Goal: Task Accomplishment & Management: Manage account settings

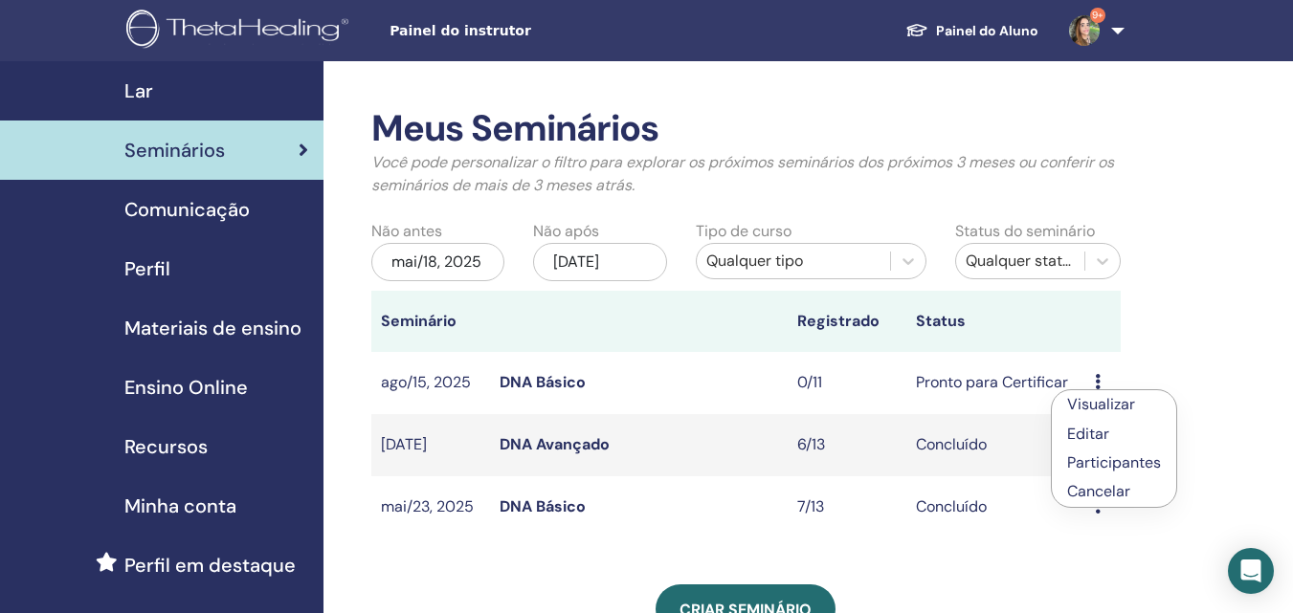
click at [1126, 490] on p "Cancelar" at bounding box center [1114, 491] width 94 height 23
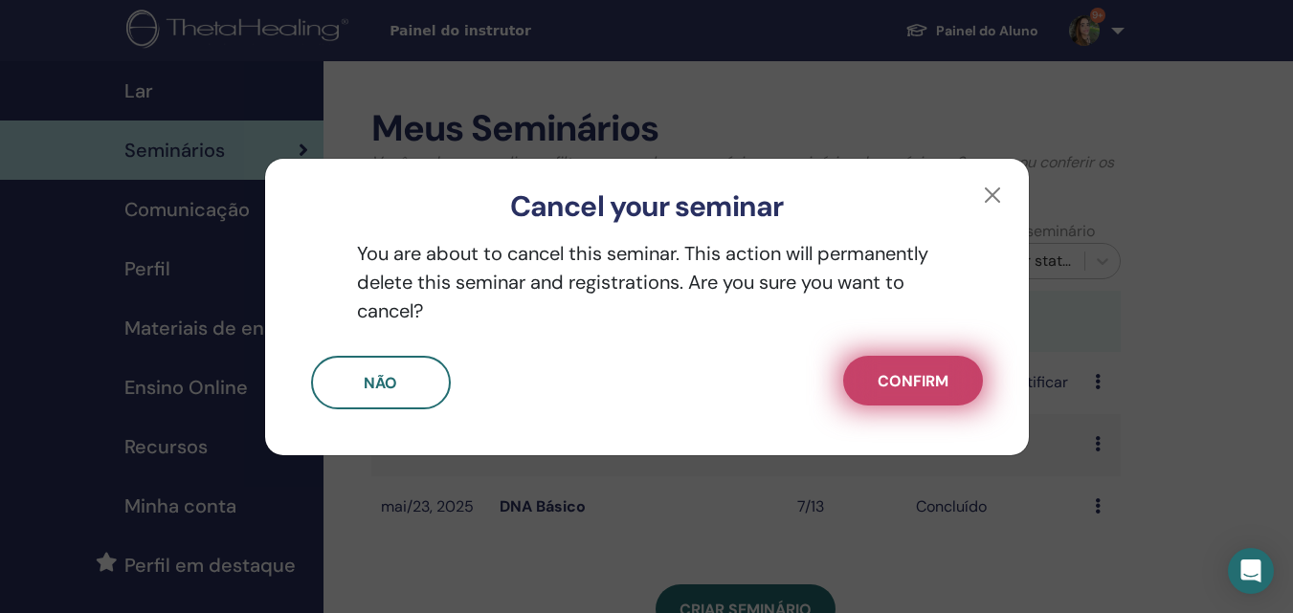
click at [920, 399] on button "Confirm" at bounding box center [913, 381] width 140 height 50
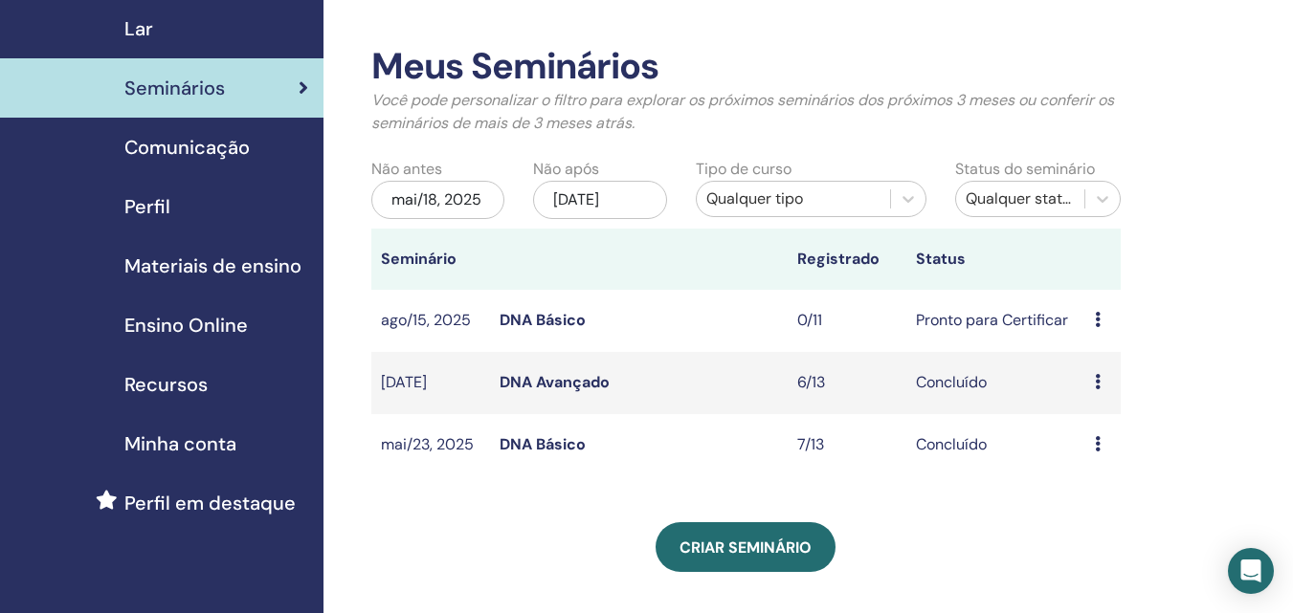
scroll to position [96, 0]
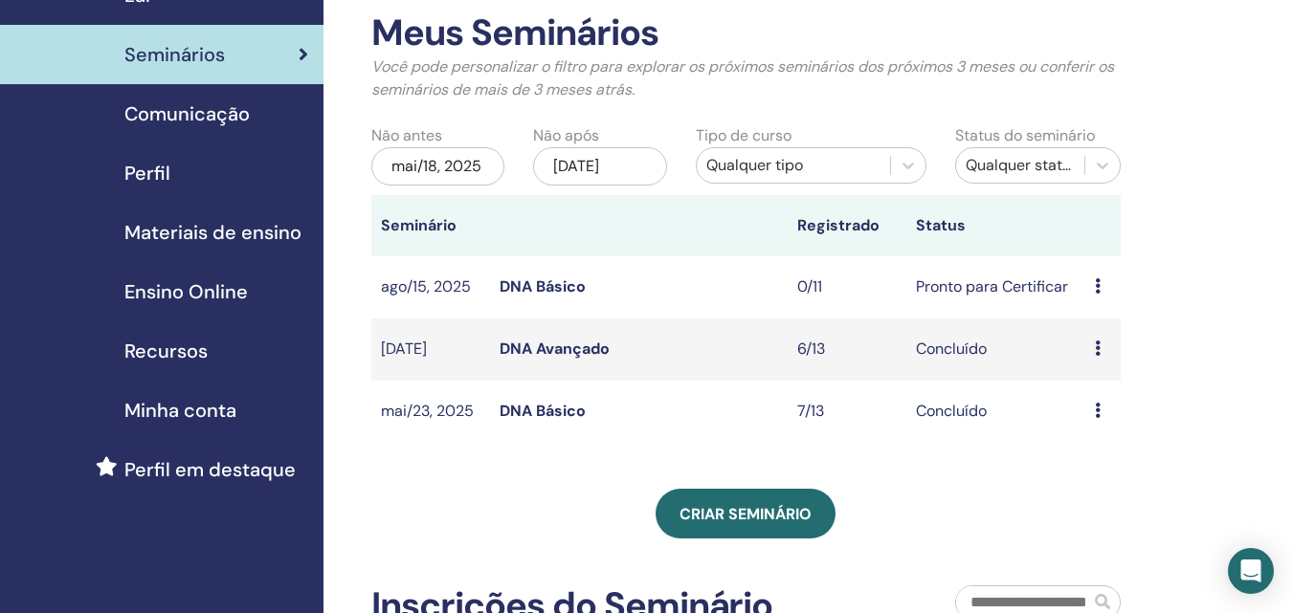
click at [570, 345] on link "DNA Avançado" at bounding box center [554, 349] width 110 height 20
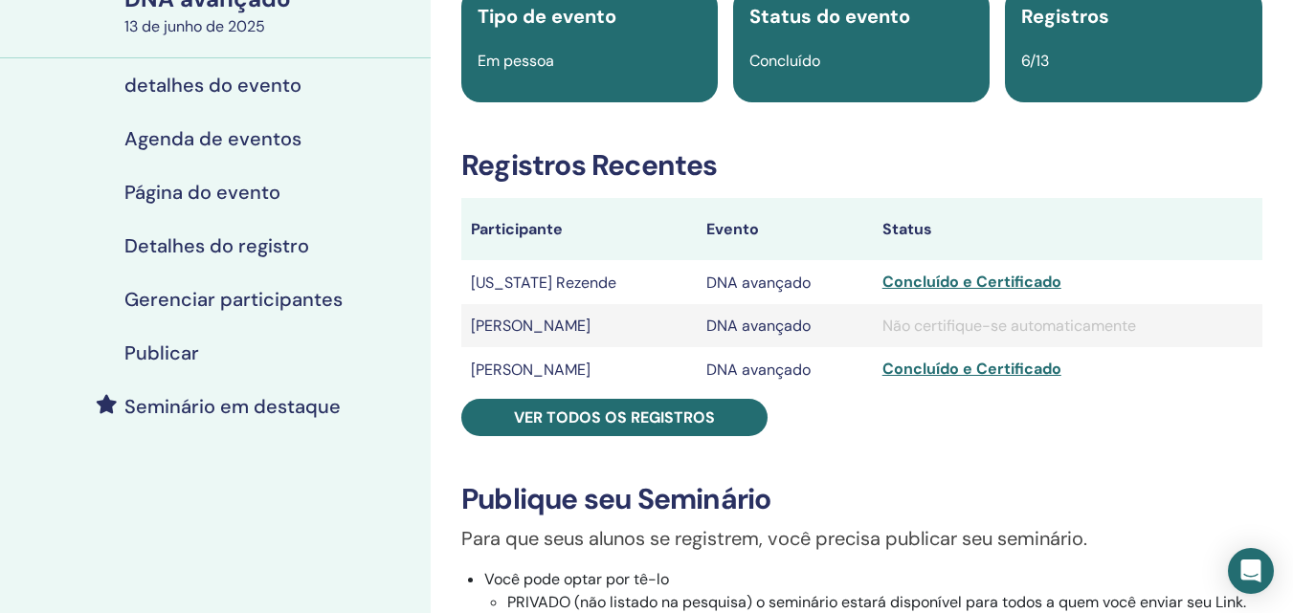
scroll to position [191, 0]
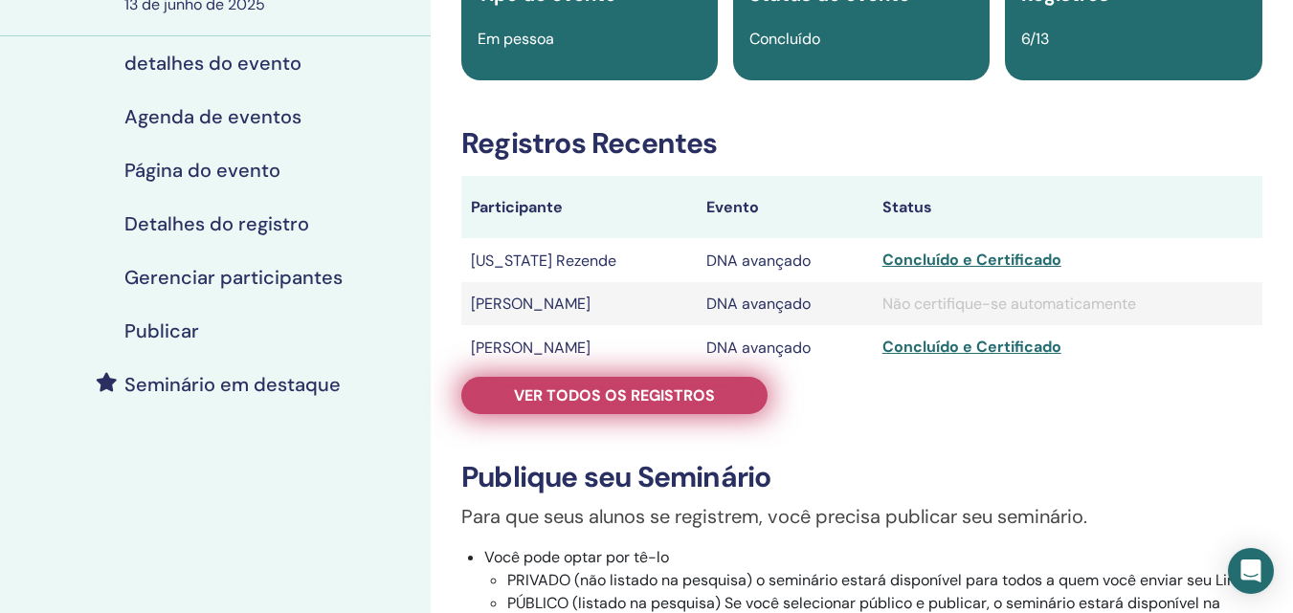
click at [696, 399] on font "Ver todos os registros" at bounding box center [614, 396] width 201 height 20
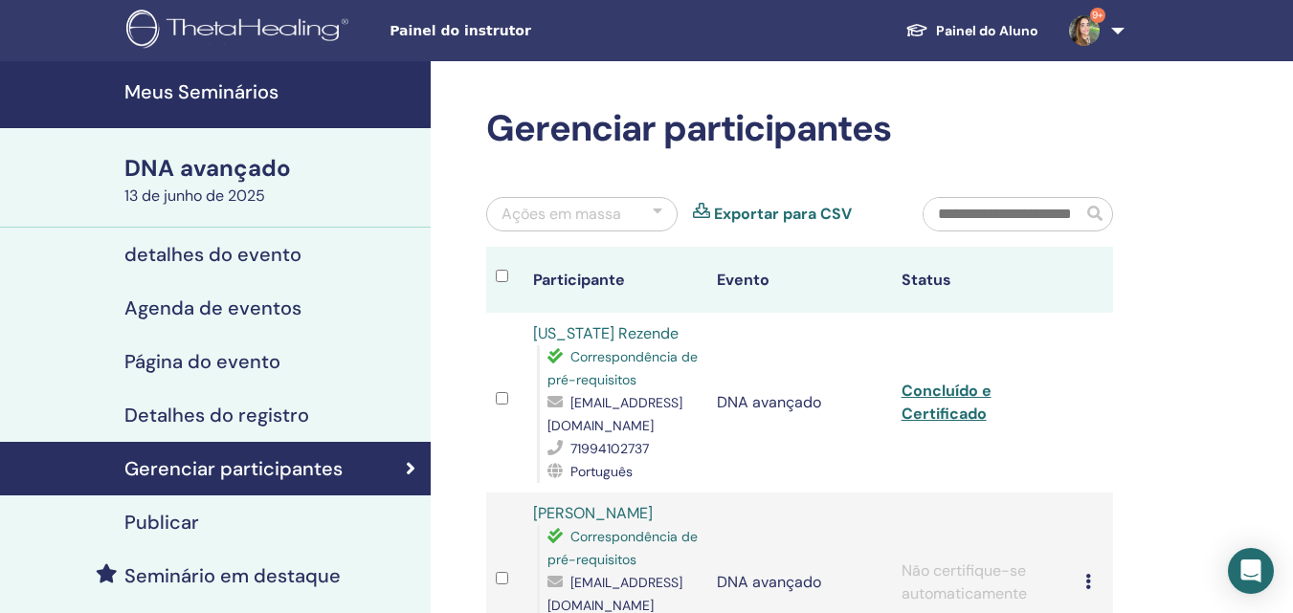
click at [191, 97] on font "Meus Seminários" at bounding box center [201, 91] width 154 height 25
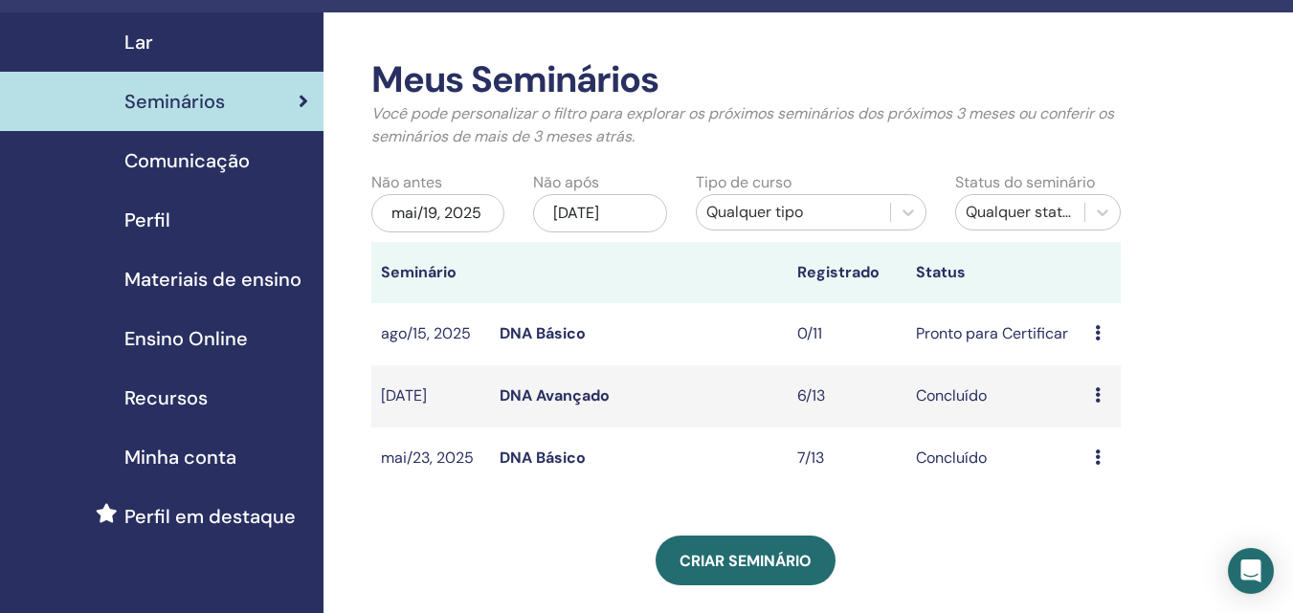
scroll to position [96, 0]
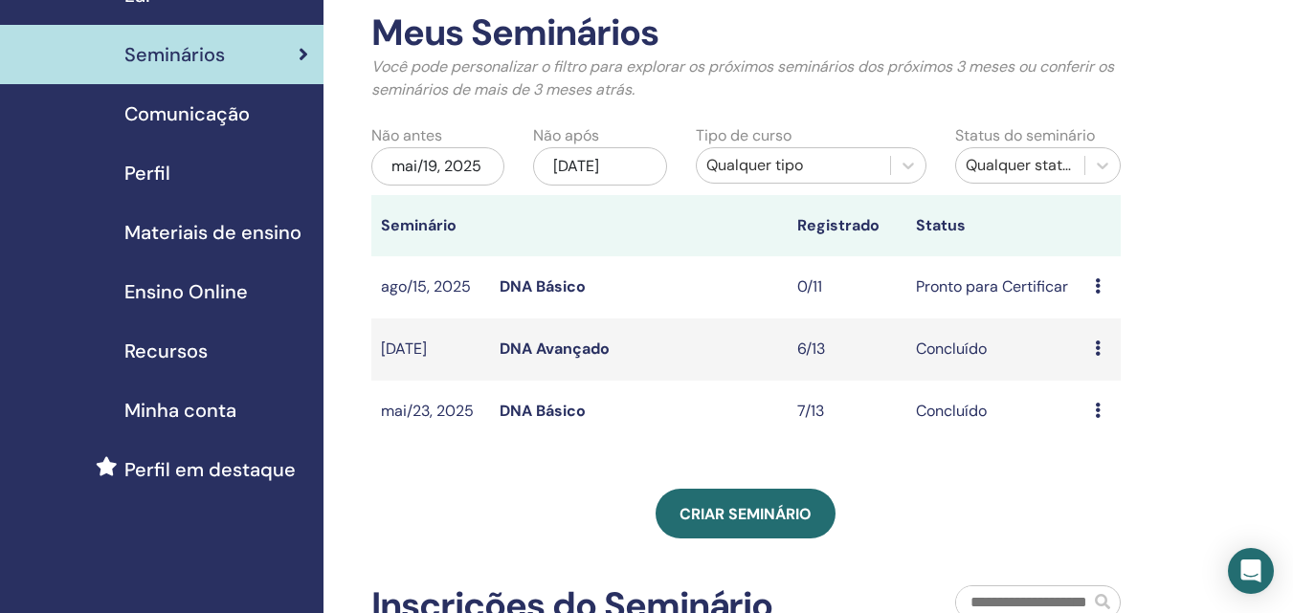
click at [418, 161] on div "mai/19, 2025" at bounding box center [437, 166] width 133 height 38
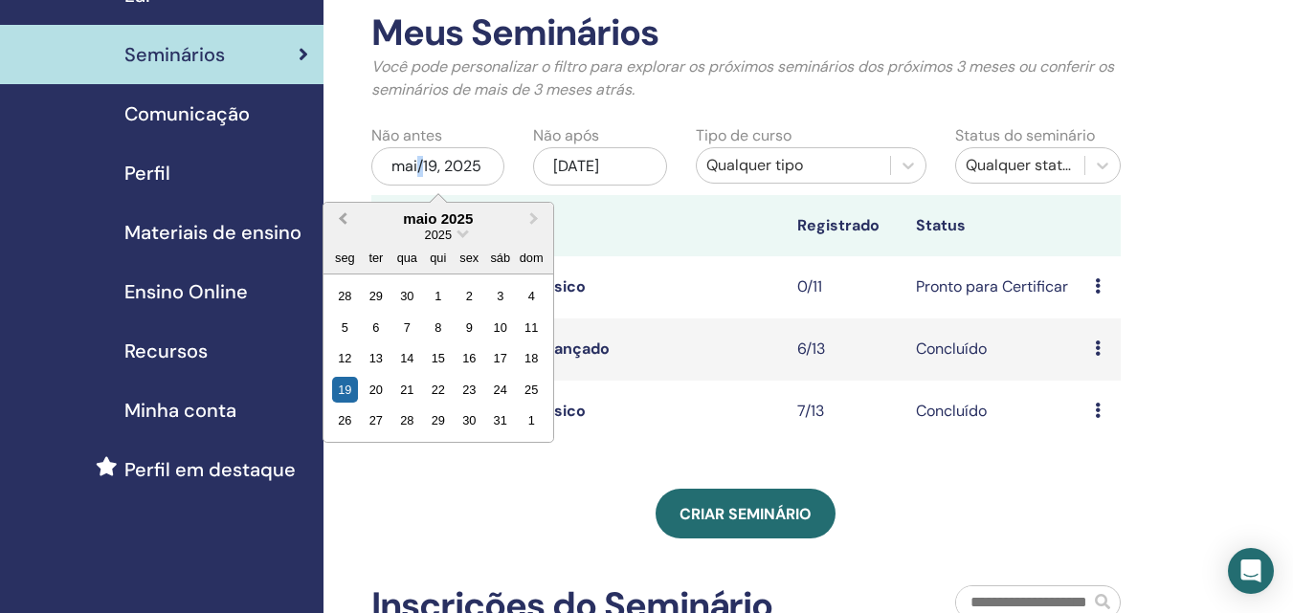
click at [343, 217] on span "Previous Month" at bounding box center [343, 219] width 0 height 20
click at [503, 294] on div "1" at bounding box center [500, 296] width 26 height 26
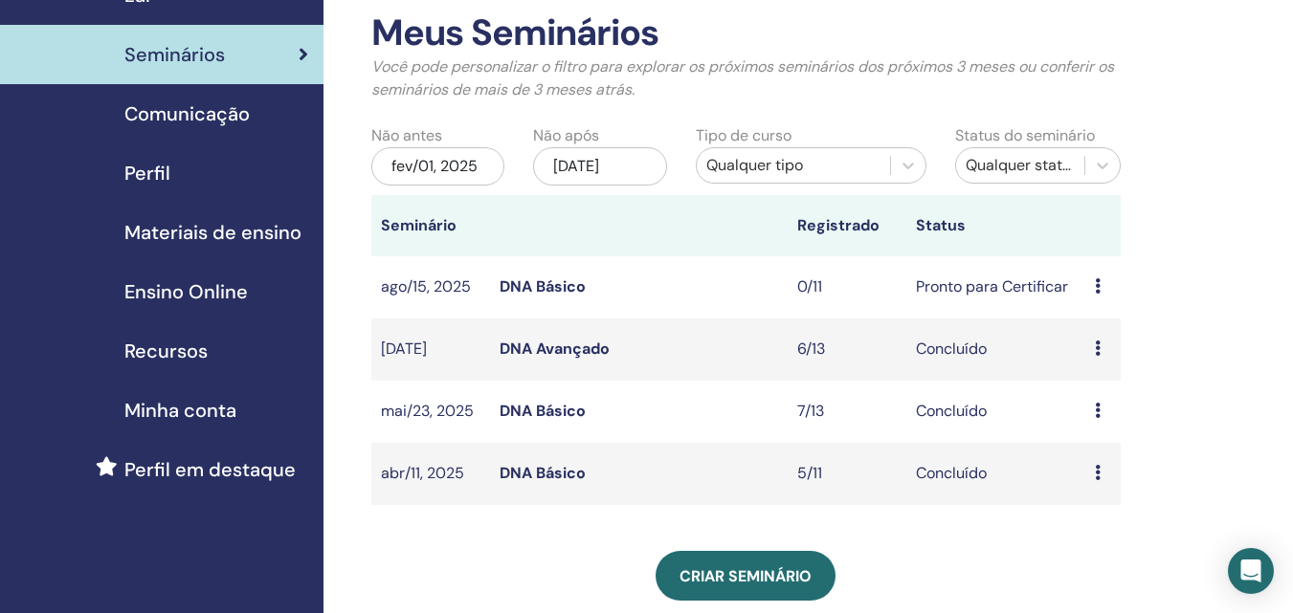
click at [536, 470] on link "DNA Básico" at bounding box center [542, 473] width 86 height 20
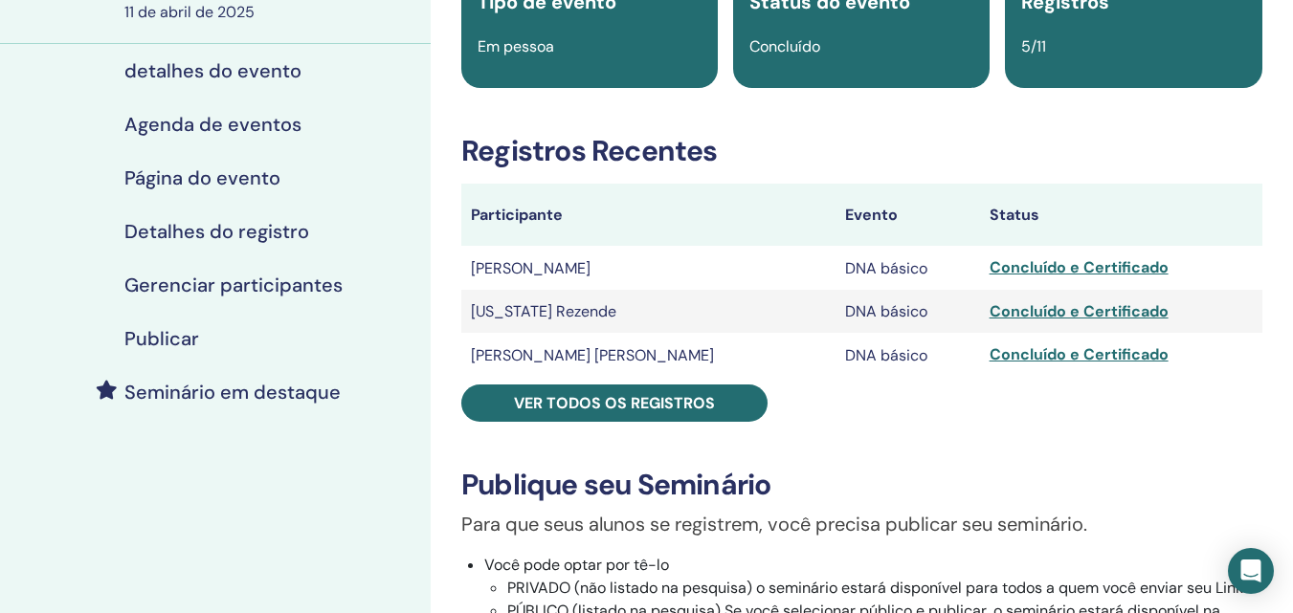
scroll to position [191, 0]
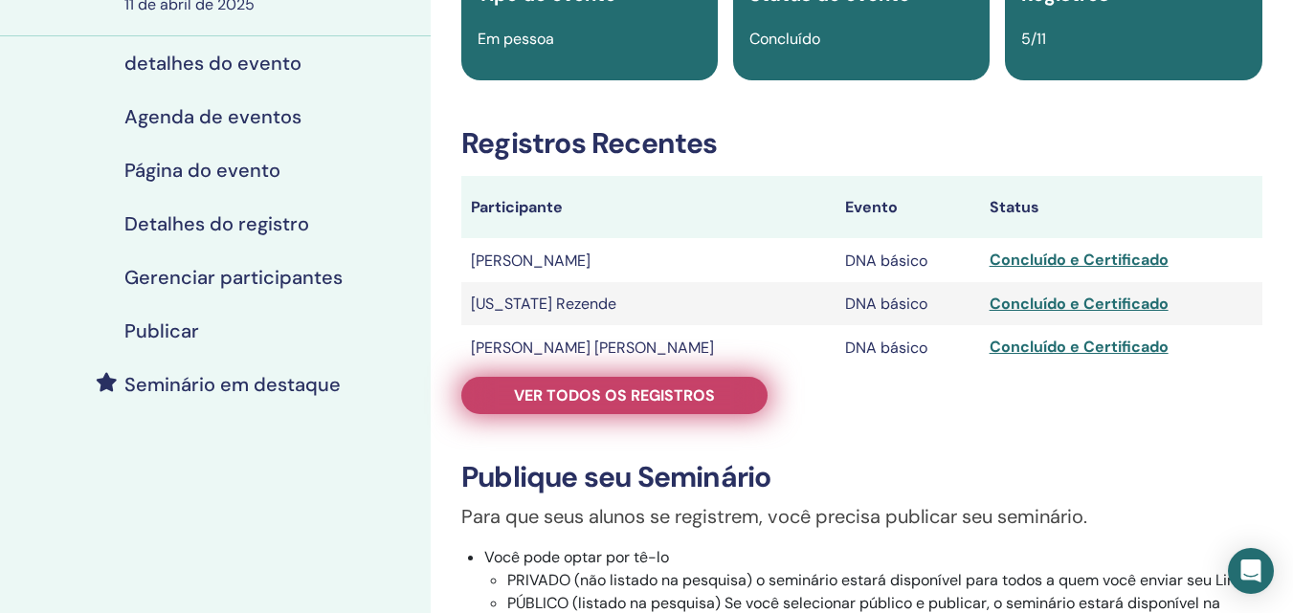
click at [601, 408] on link "Ver todos os registros" at bounding box center [614, 395] width 306 height 37
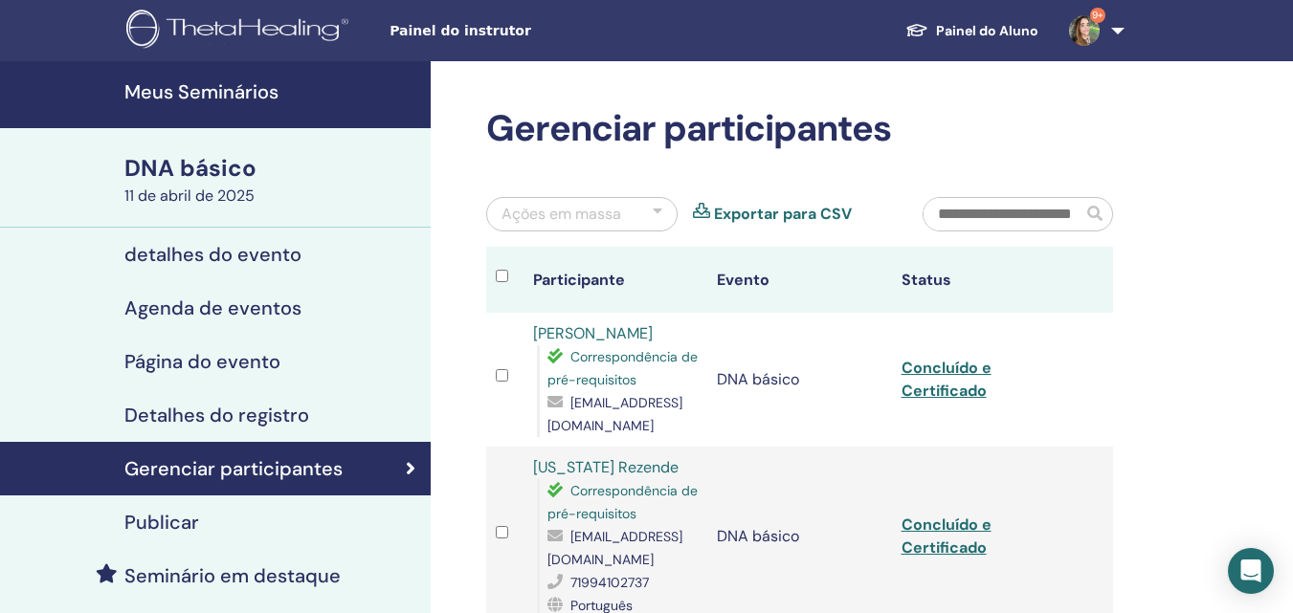
click at [189, 88] on font "Meus Seminários" at bounding box center [201, 91] width 154 height 25
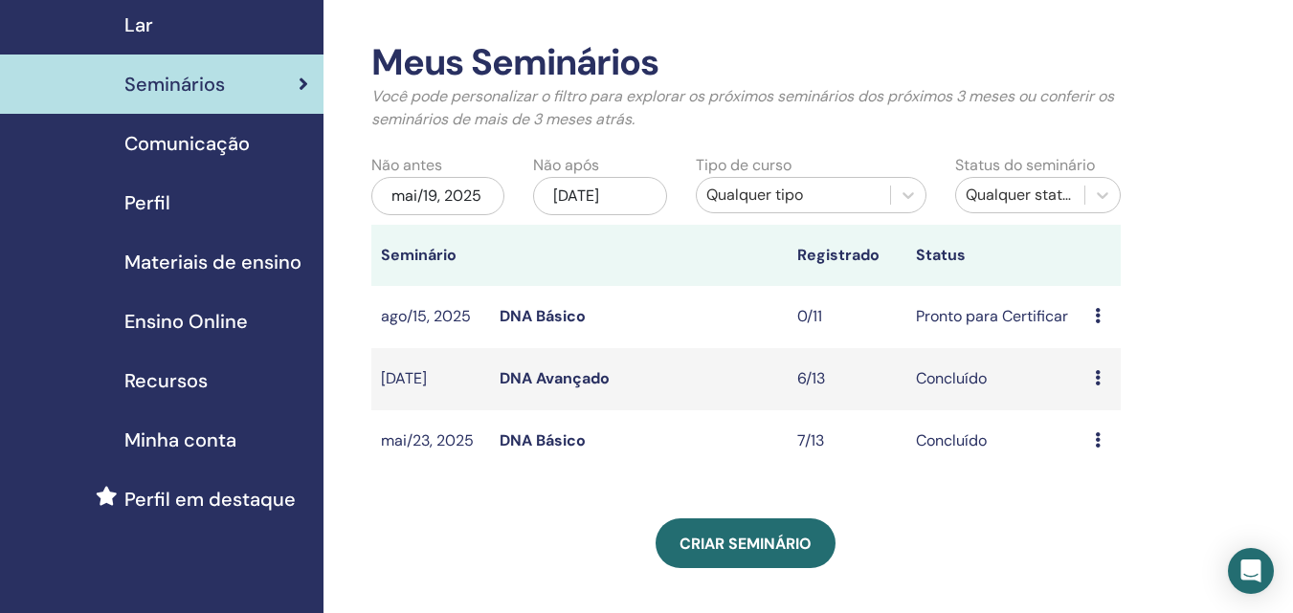
scroll to position [191, 0]
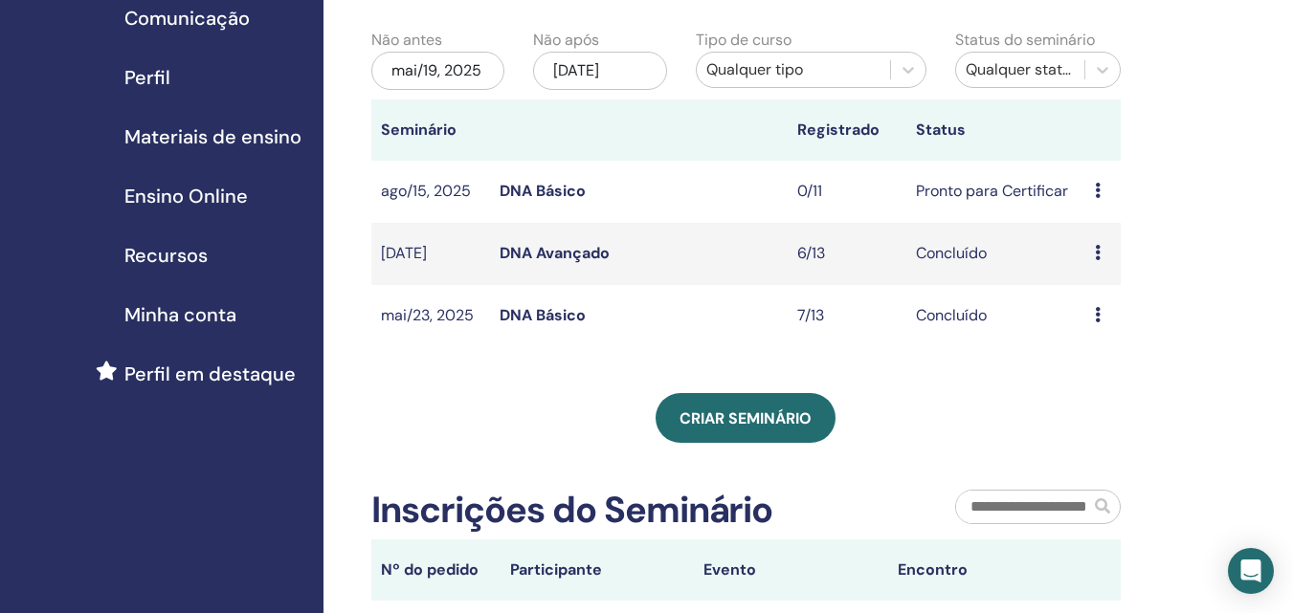
click at [473, 67] on div "mai/19, 2025" at bounding box center [437, 71] width 133 height 38
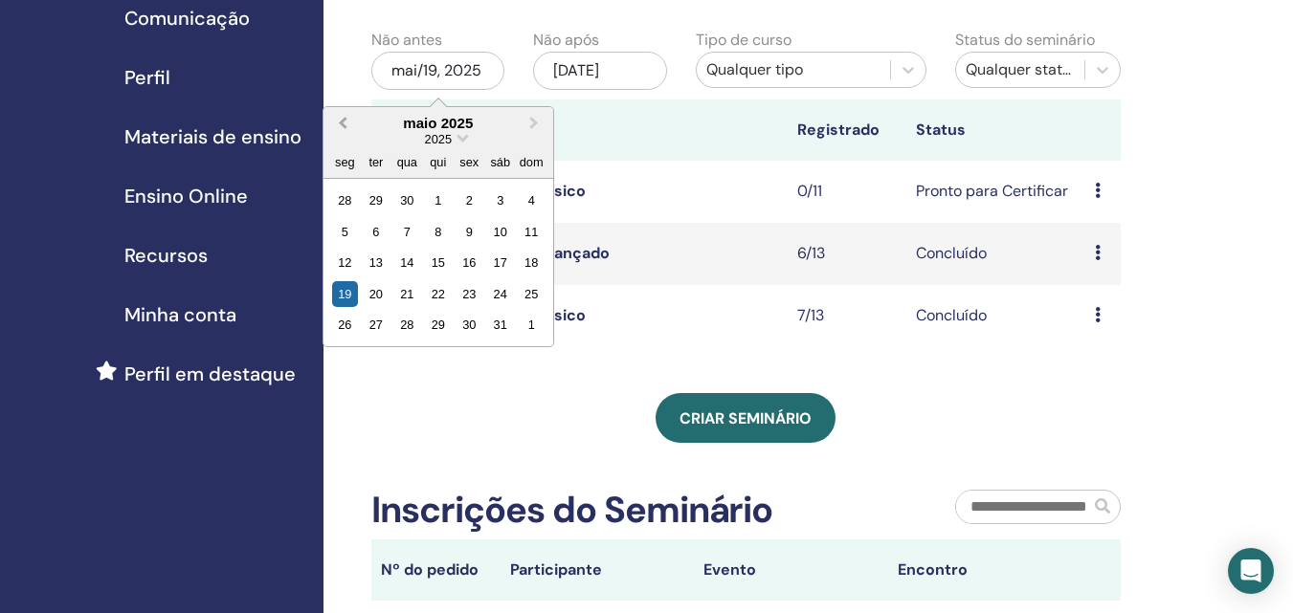
click at [336, 120] on button "Previous Month" at bounding box center [340, 124] width 31 height 31
click at [411, 202] on div "1" at bounding box center [407, 201] width 26 height 26
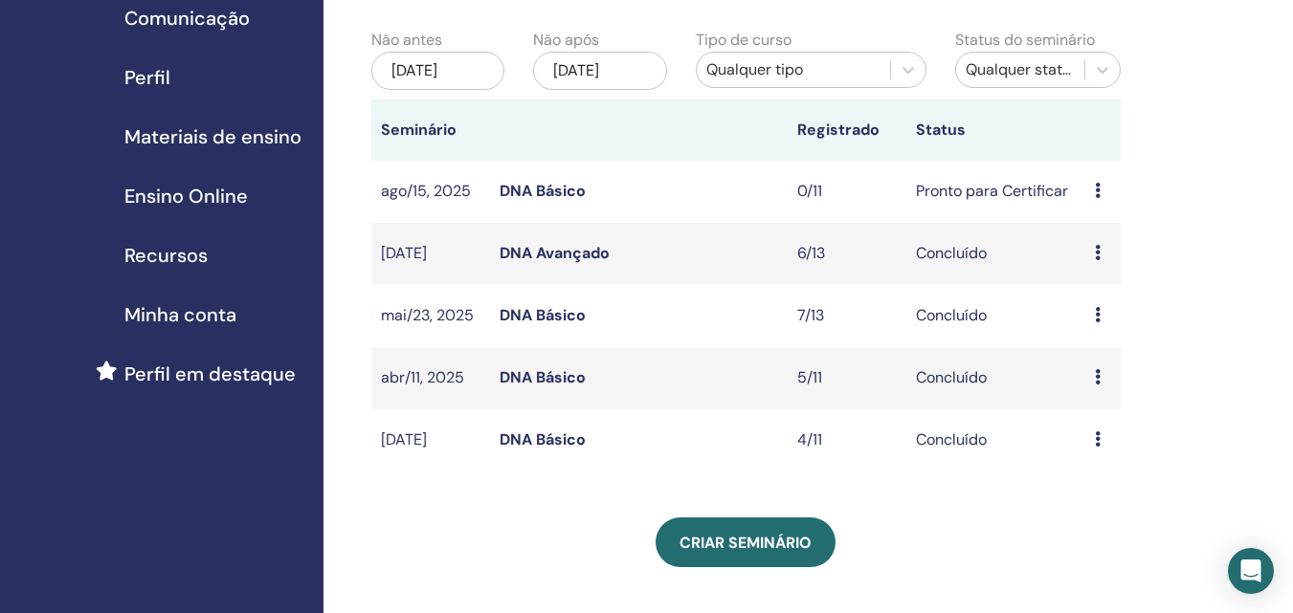
click at [533, 434] on link "DNA Básico" at bounding box center [542, 440] width 86 height 20
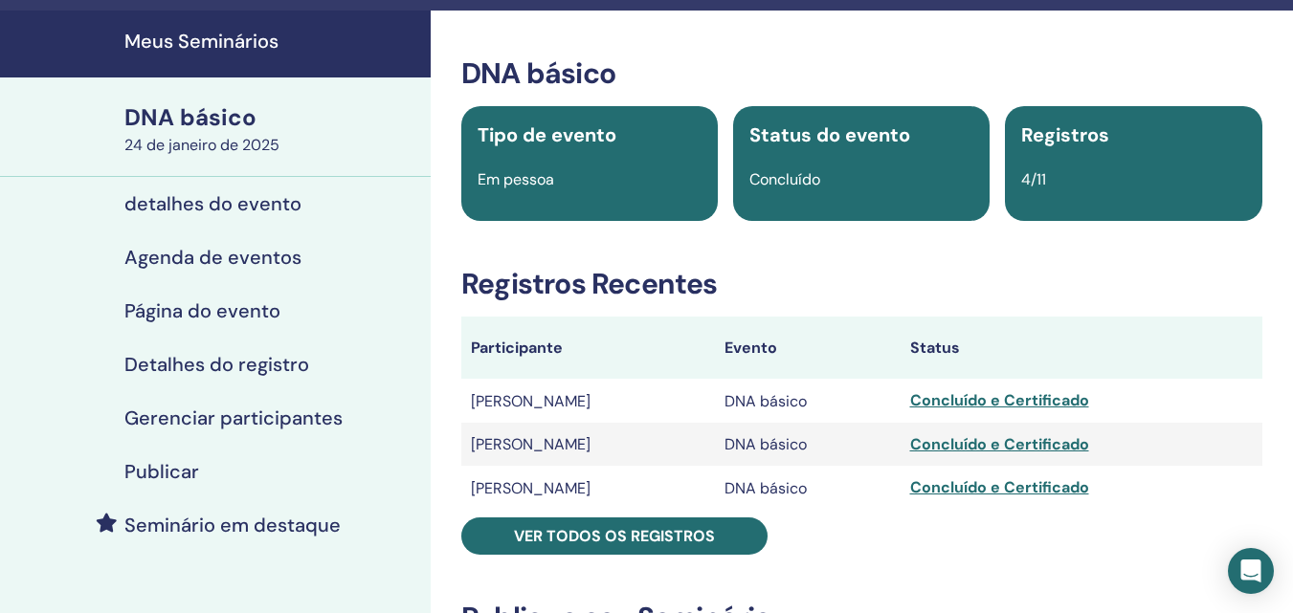
scroll to position [191, 0]
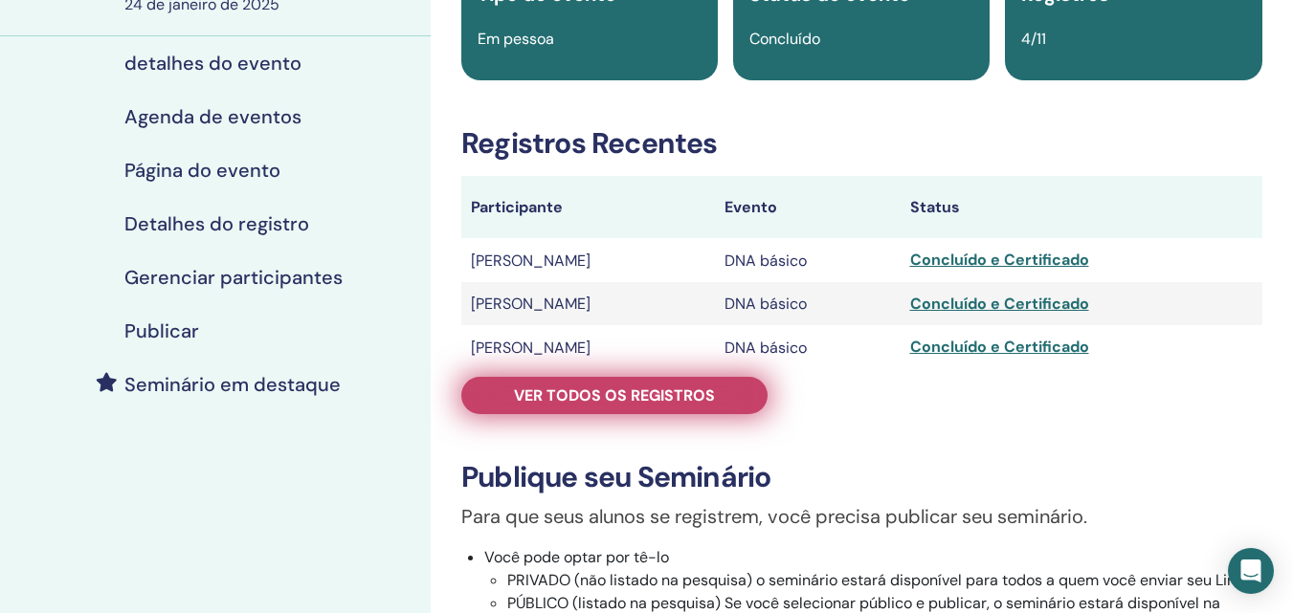
click at [684, 396] on font "Ver todos os registros" at bounding box center [614, 396] width 201 height 20
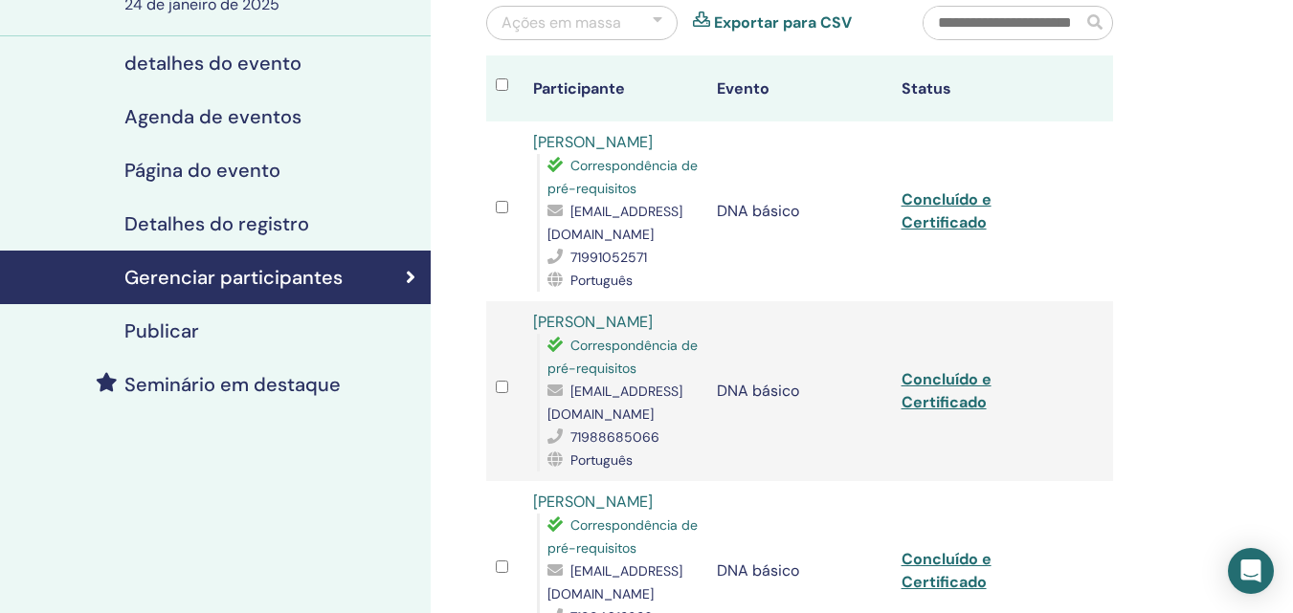
scroll to position [96, 0]
